Goal: Task Accomplishment & Management: Manage account settings

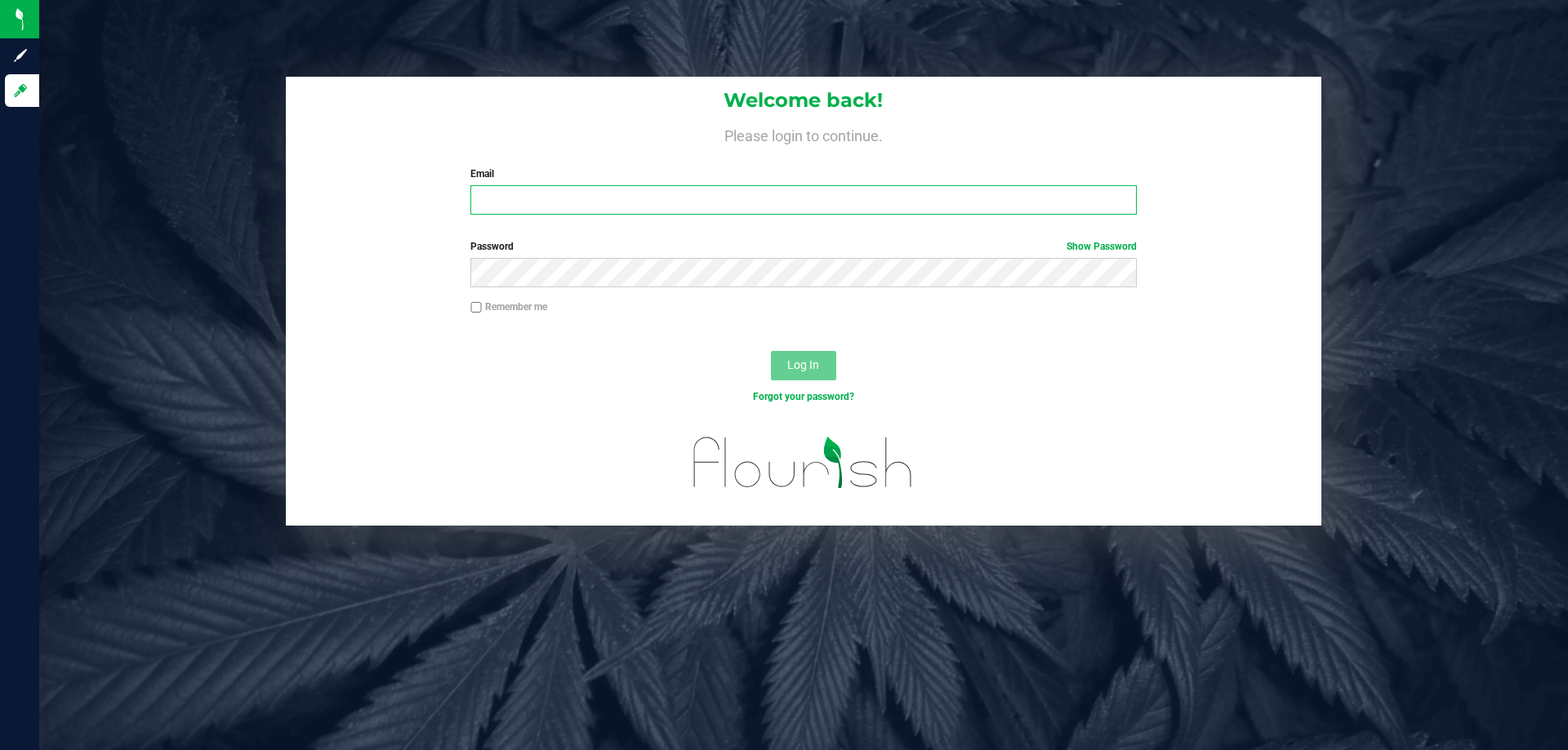
click at [802, 203] on input "Email" at bounding box center [803, 199] width 666 height 30
type input "[EMAIL_ADDRESS][DOMAIN_NAME]"
click at [770, 351] on button "Log In" at bounding box center [803, 366] width 65 height 30
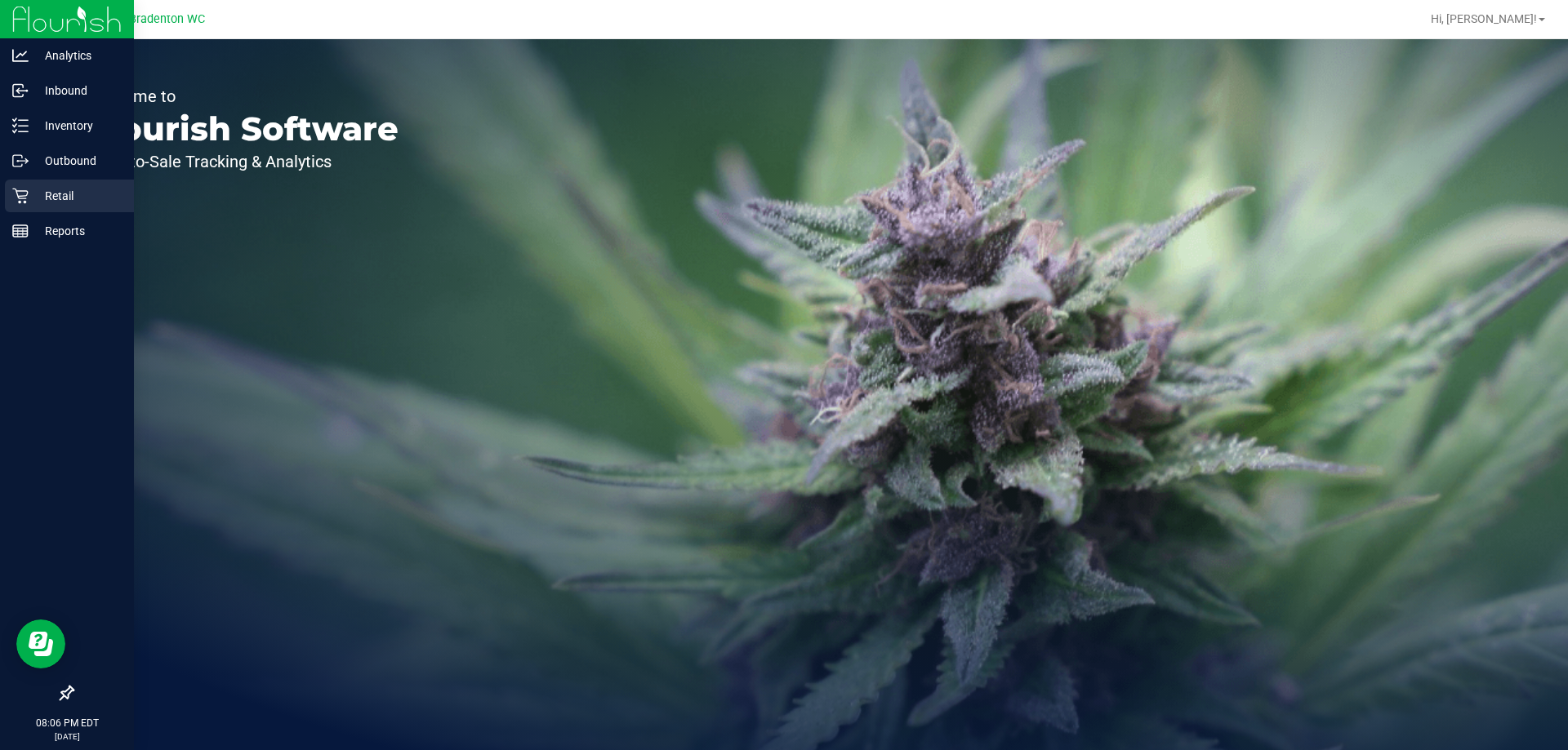
click at [60, 192] on p "Retail" at bounding box center [78, 195] width 98 height 19
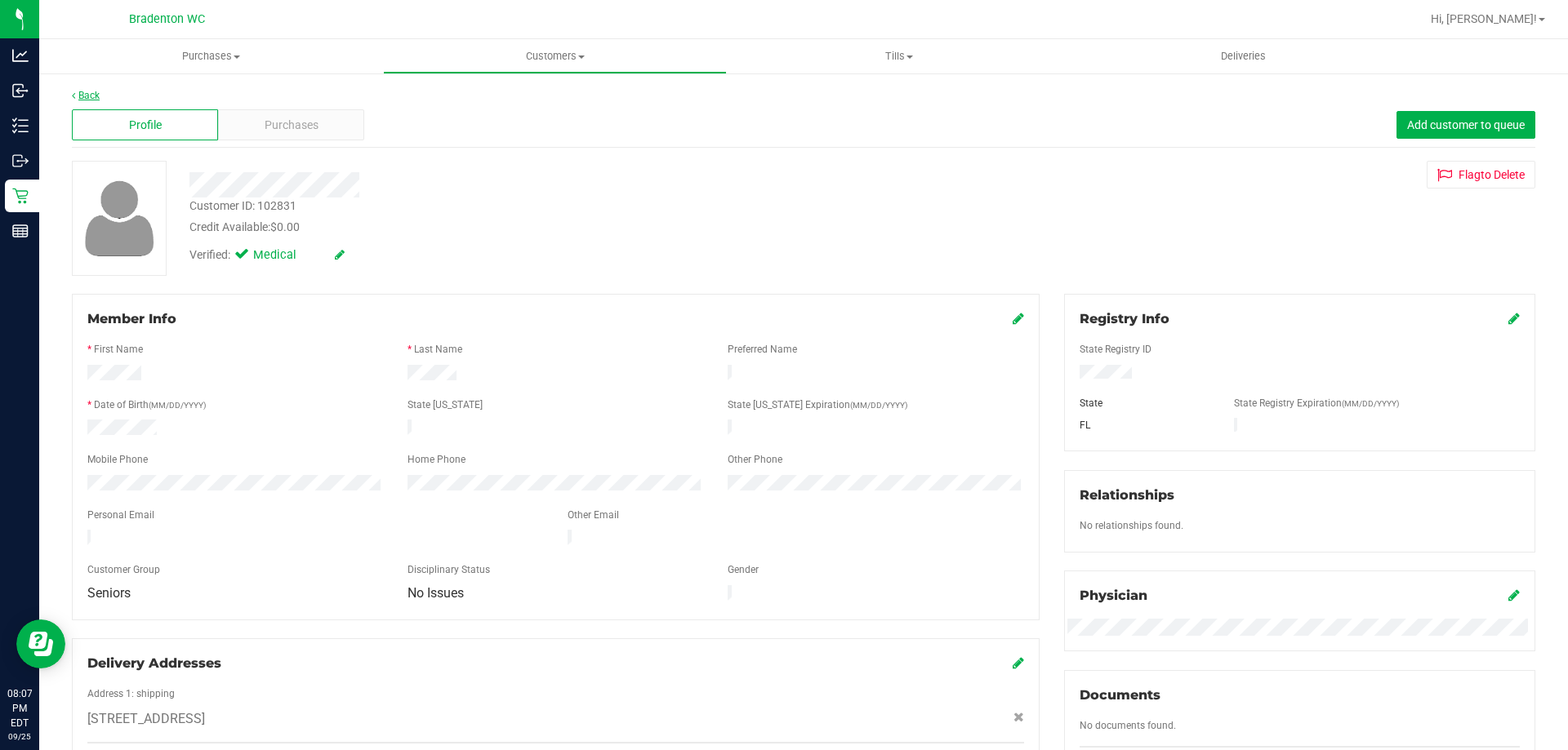
click at [89, 101] on link "Back" at bounding box center [85, 95] width 28 height 12
click at [79, 98] on link "Back" at bounding box center [85, 95] width 28 height 12
